Goal: Find specific page/section: Find specific page/section

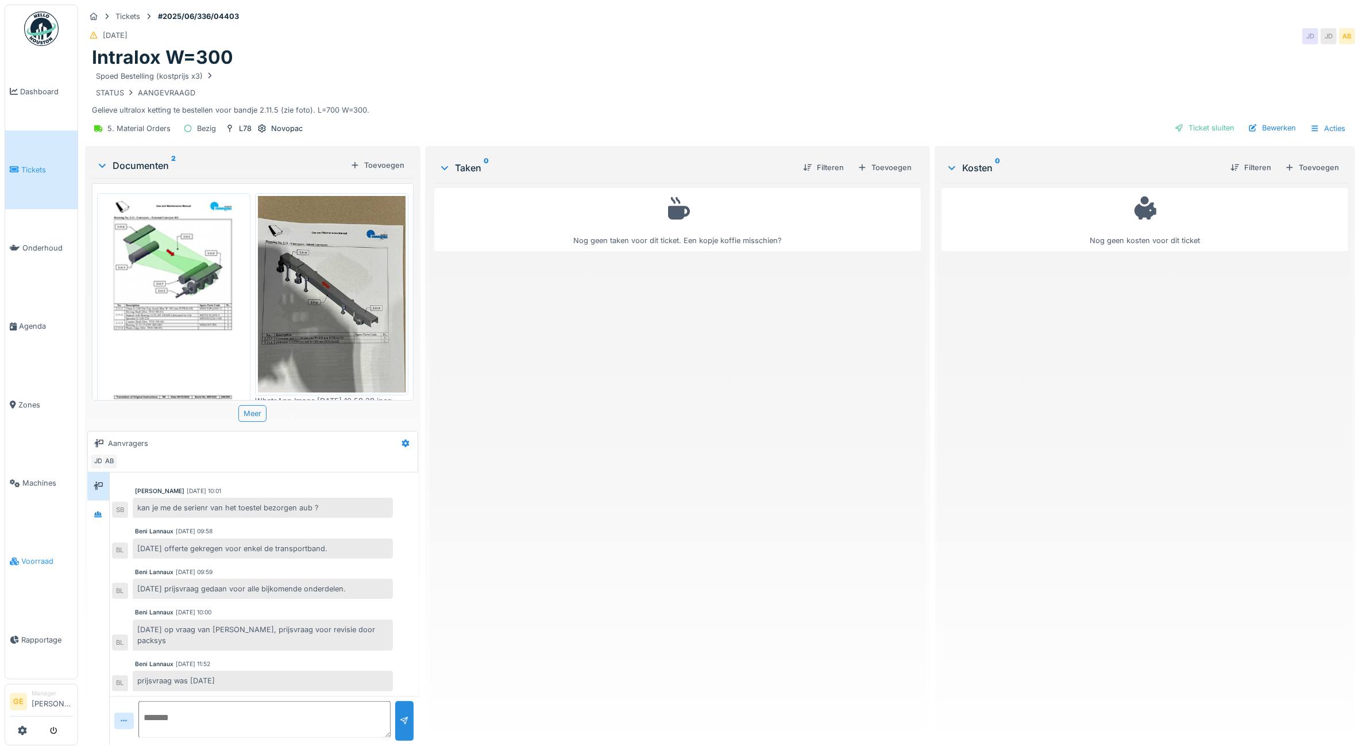
click at [44, 556] on span "Voorraad" at bounding box center [47, 561] width 52 height 11
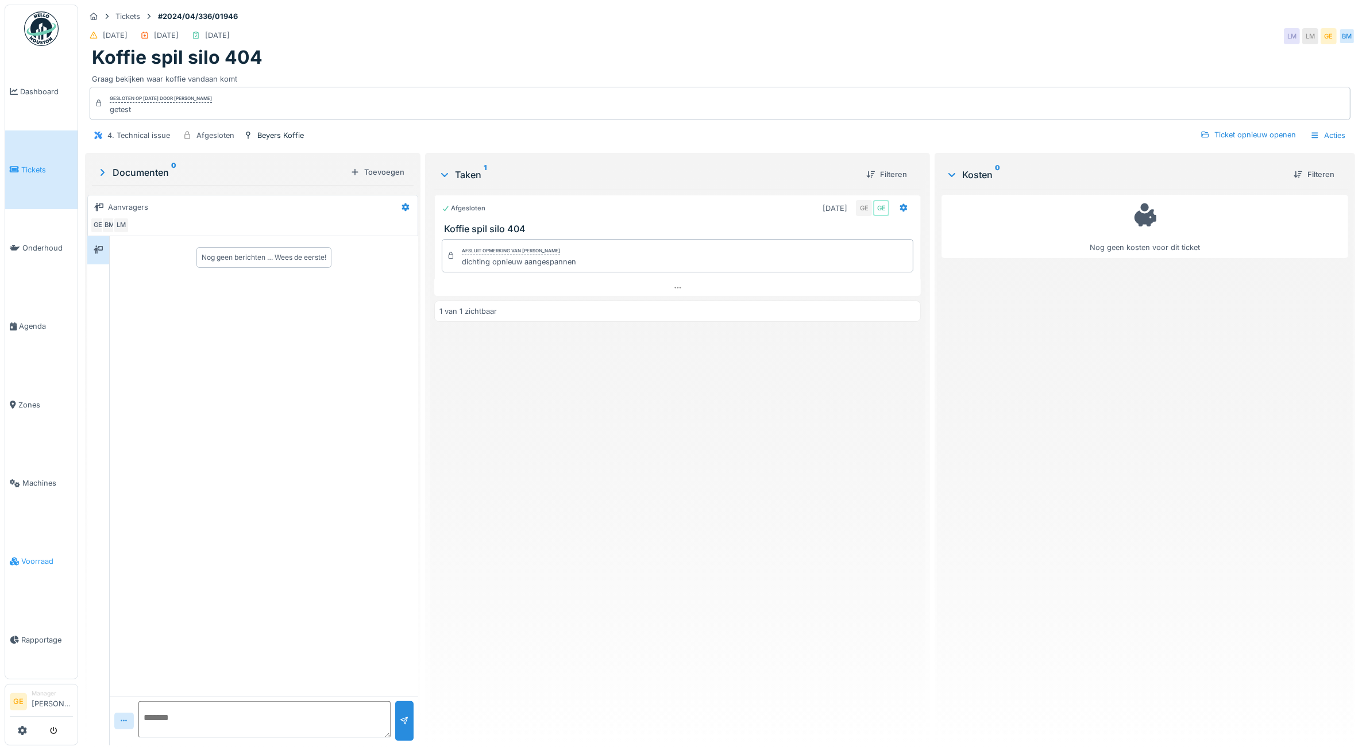
click at [46, 556] on span "Voorraad" at bounding box center [47, 561] width 52 height 11
